Goal: Browse casually

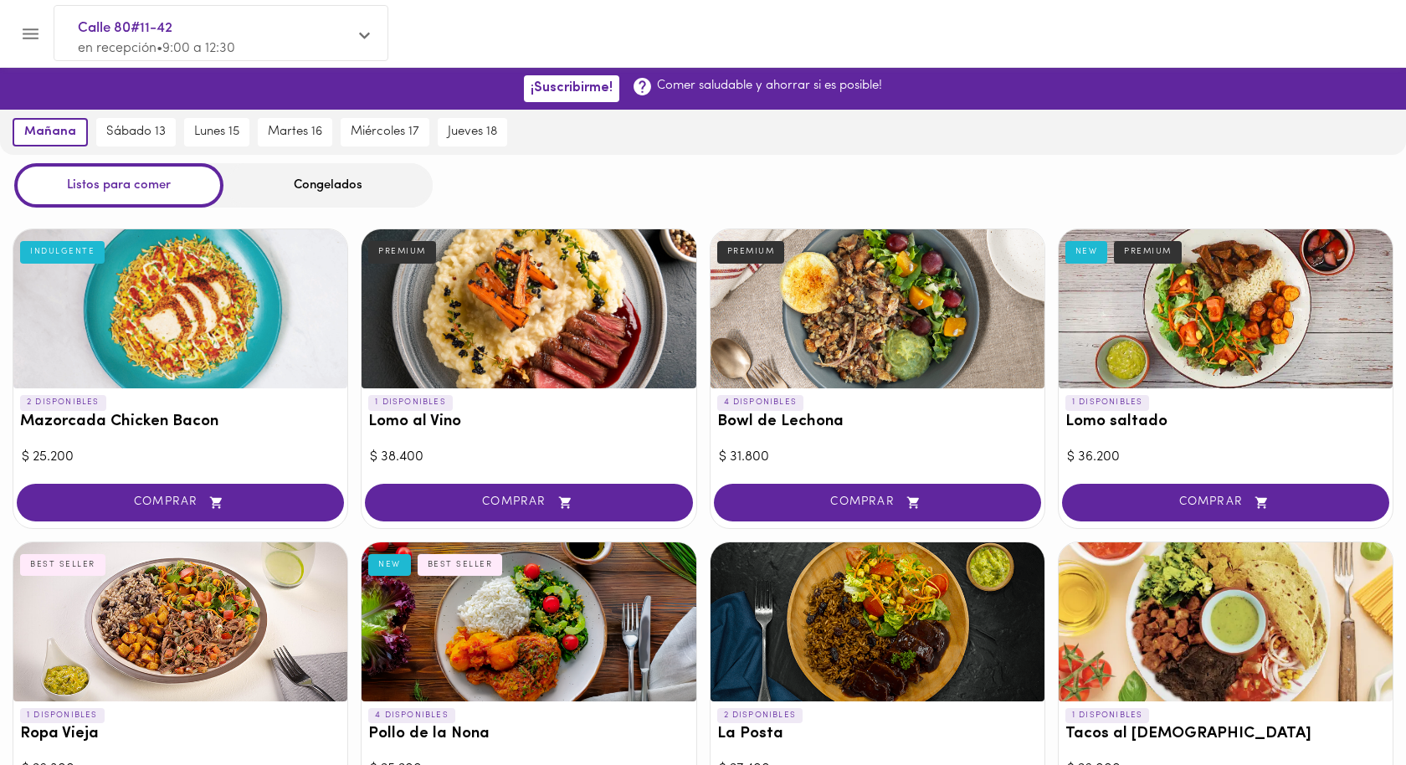
click at [359, 183] on div "Congelados" at bounding box center [327, 185] width 209 height 44
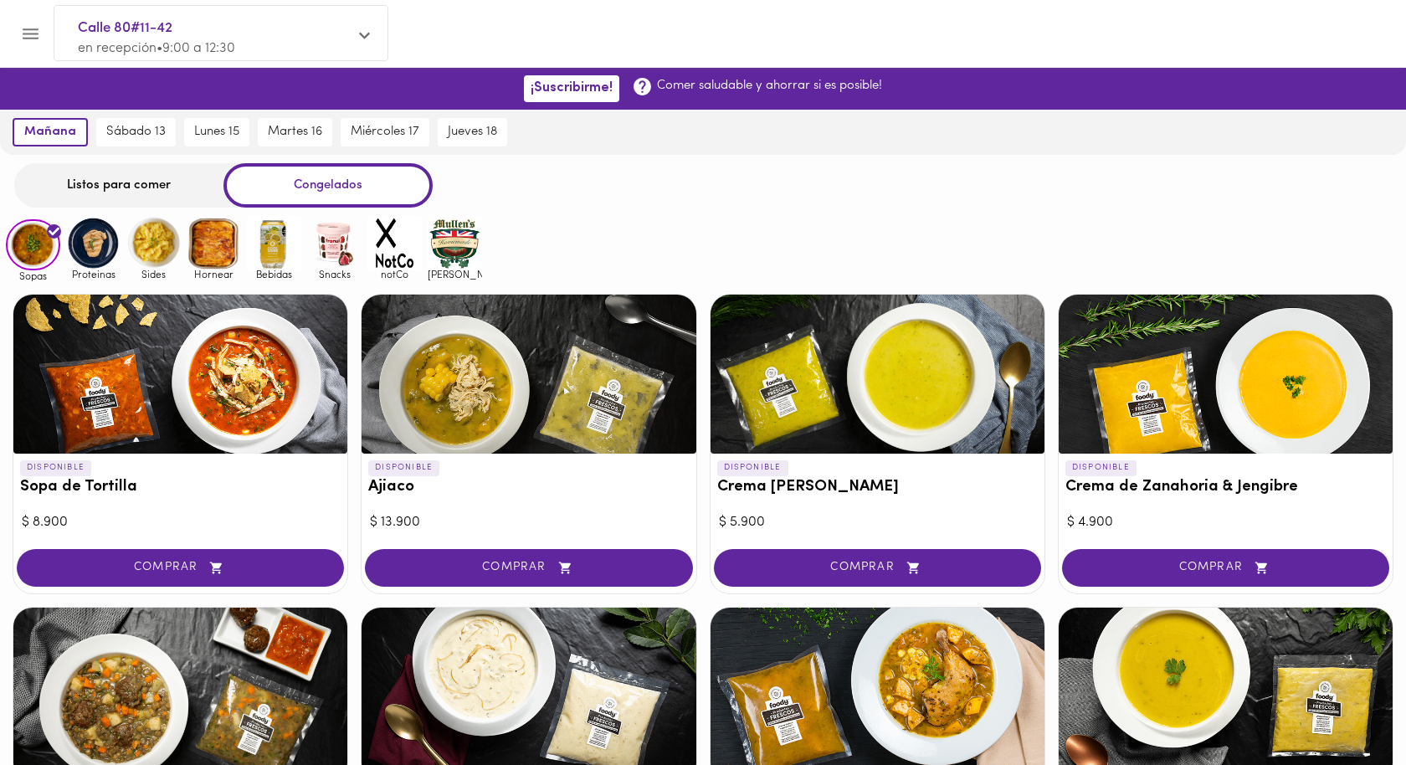
click at [211, 246] on img at bounding box center [214, 243] width 54 height 54
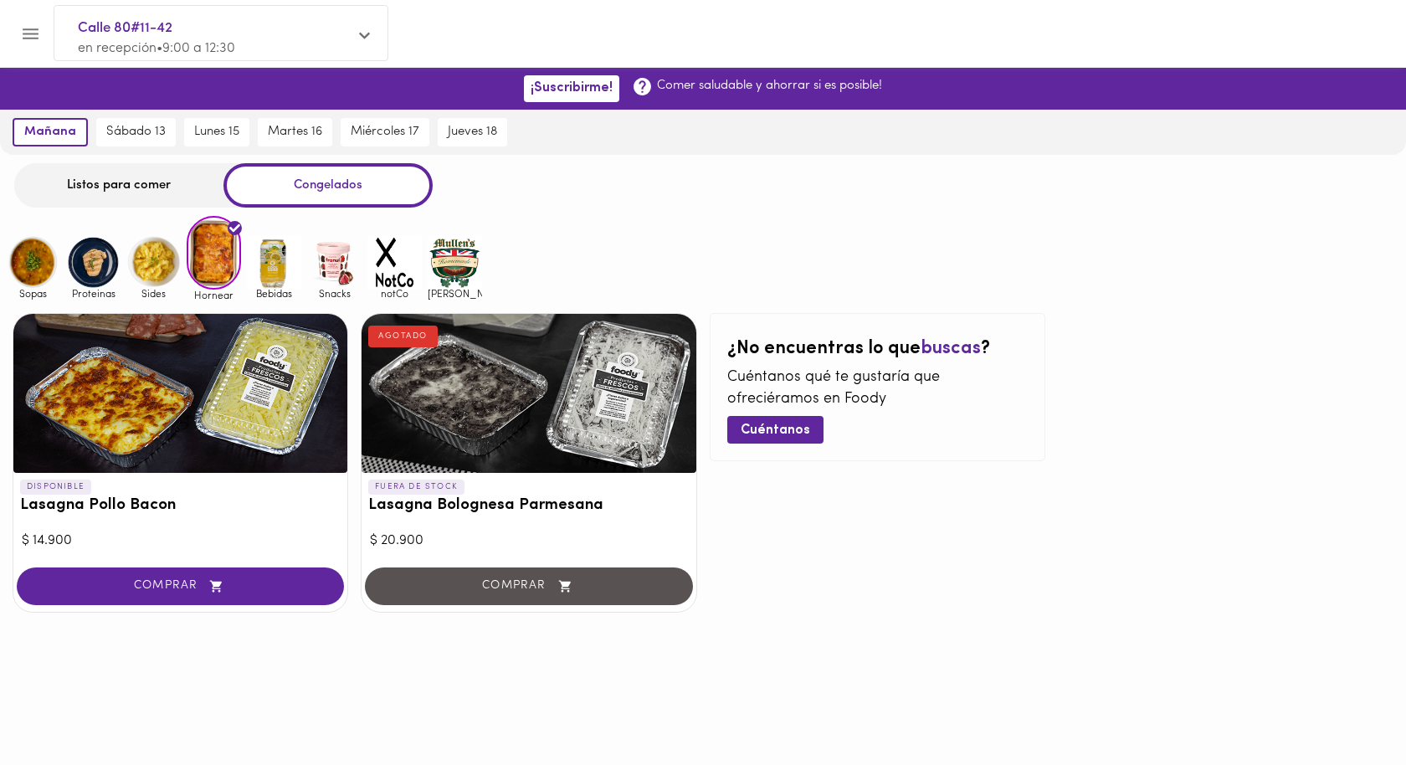
click at [161, 246] on img at bounding box center [153, 262] width 54 height 54
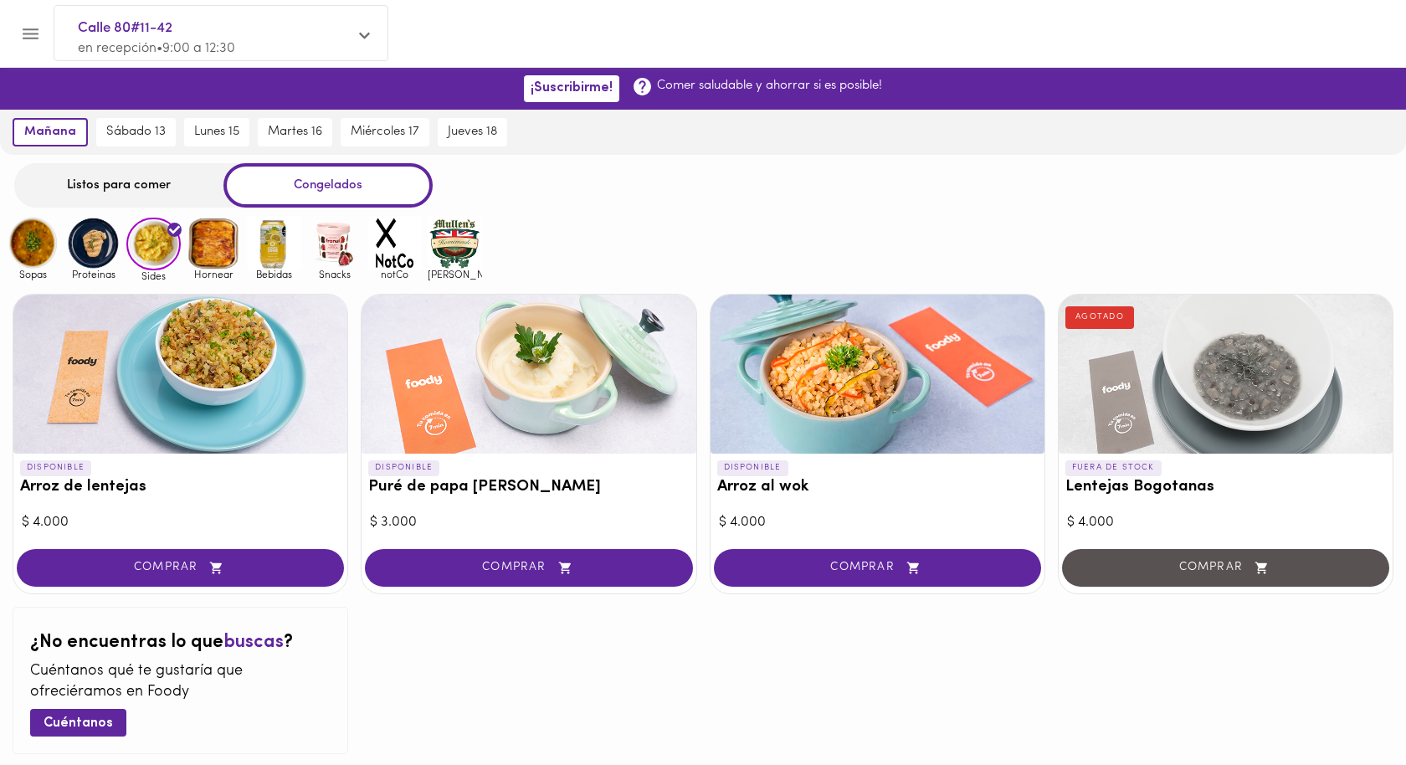
click at [75, 250] on img at bounding box center [93, 243] width 54 height 54
